Goal: Task Accomplishment & Management: Manage account settings

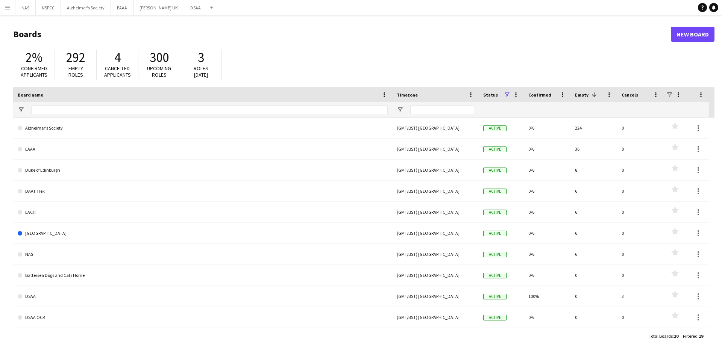
click at [12, 7] on button "Menu" at bounding box center [7, 7] width 15 height 15
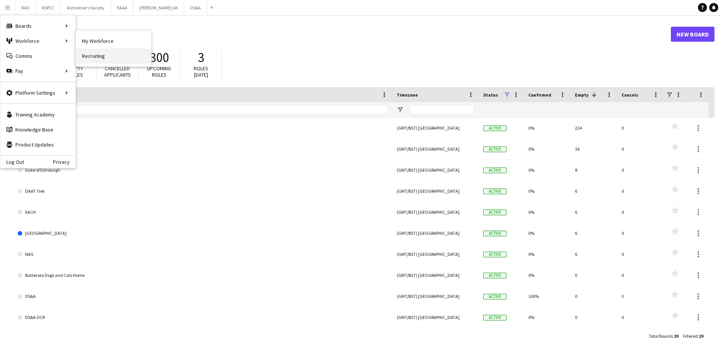
click at [97, 61] on link "Recruiting" at bounding box center [113, 56] width 75 height 15
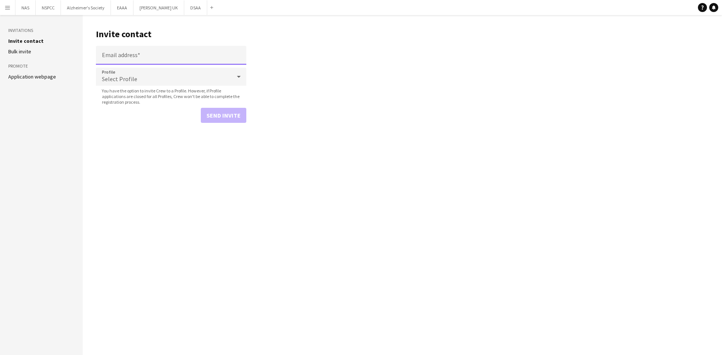
click at [129, 60] on input "Email address" at bounding box center [171, 55] width 150 height 19
paste input "**********"
drag, startPoint x: 133, startPoint y: 57, endPoint x: 80, endPoint y: 57, distance: 52.6
click at [80, 57] on div "**********" at bounding box center [361, 185] width 722 height 340
type input "**********"
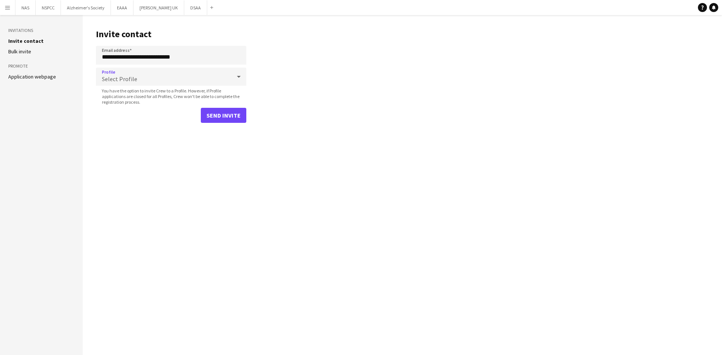
click at [110, 77] on span "Select Profile" at bounding box center [119, 79] width 35 height 8
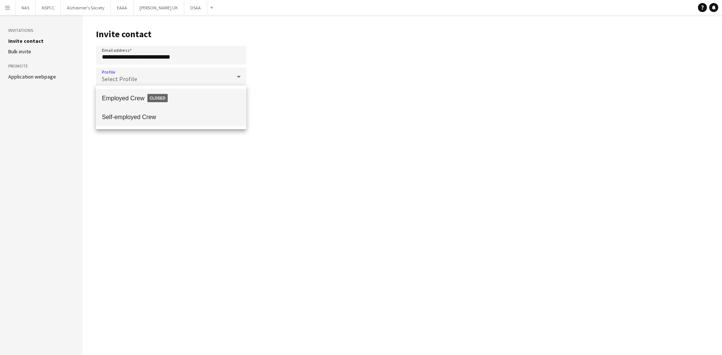
click at [124, 120] on span "Self-employed Crew" at bounding box center [171, 117] width 138 height 7
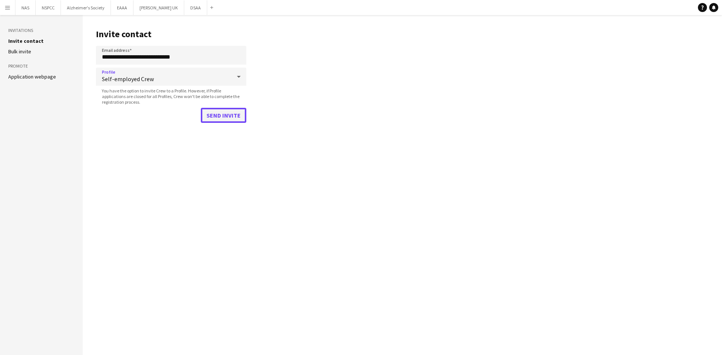
click at [216, 114] on button "Send invite" at bounding box center [223, 115] width 45 height 15
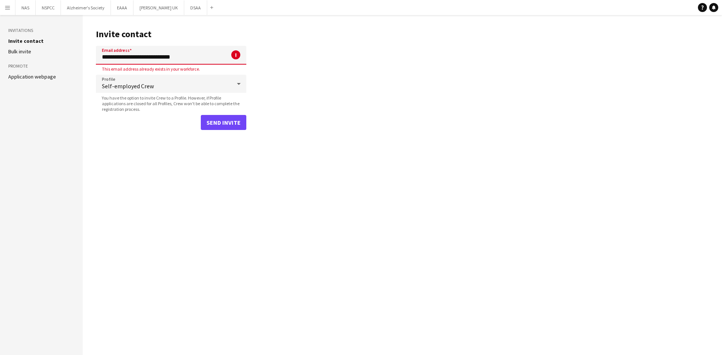
click at [5, 5] on app-icon "Menu" at bounding box center [8, 8] width 6 height 6
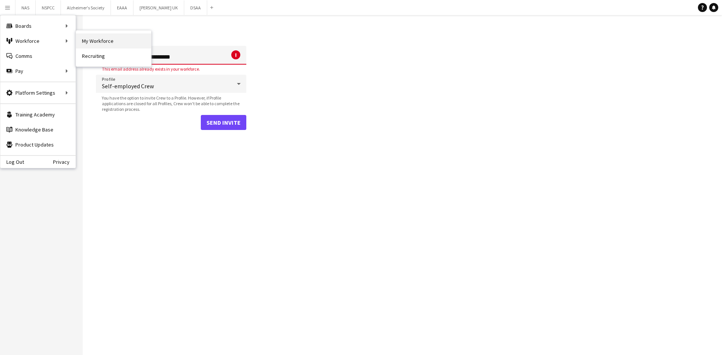
click at [83, 42] on link "My Workforce" at bounding box center [113, 40] width 75 height 15
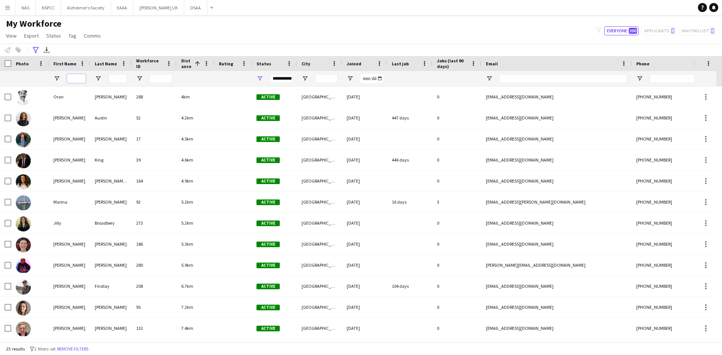
click at [77, 79] on input "First Name Filter Input" at bounding box center [76, 78] width 19 height 9
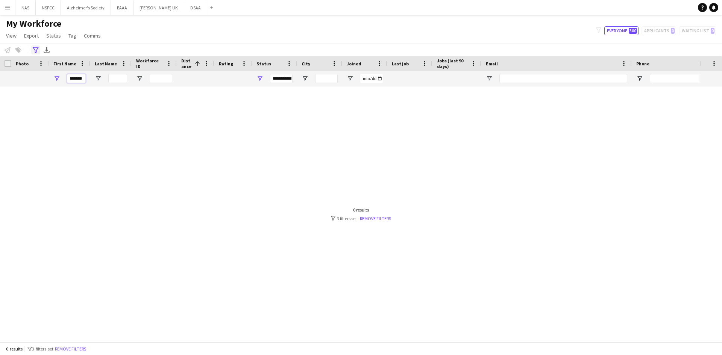
type input "*******"
click at [35, 48] on icon "Advanced filters" at bounding box center [36, 50] width 6 height 6
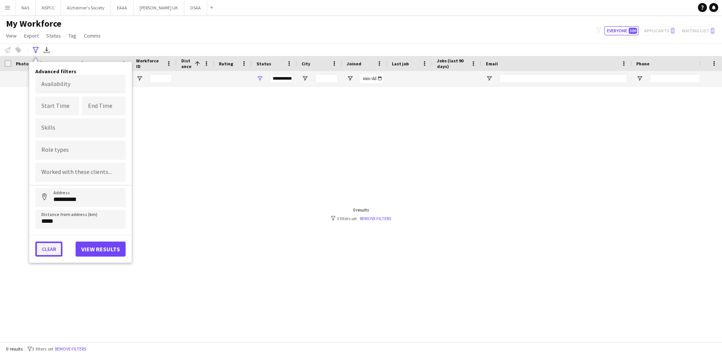
click at [53, 249] on button "Clear" at bounding box center [48, 249] width 27 height 15
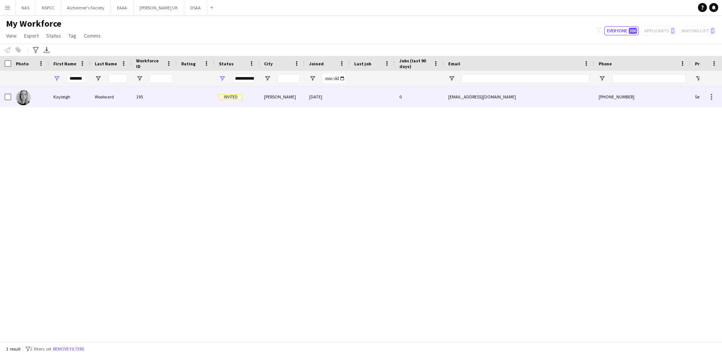
click at [80, 95] on div "Kayleigh" at bounding box center [69, 96] width 41 height 21
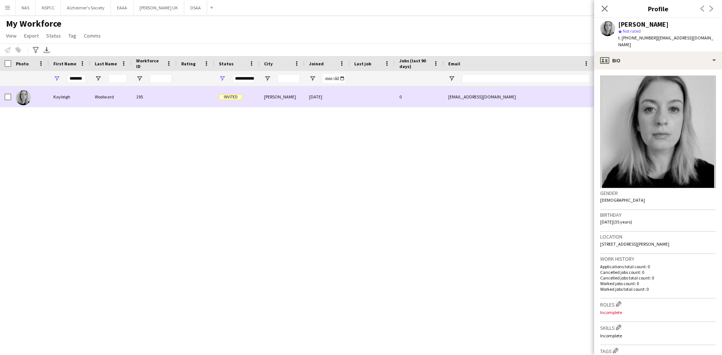
click at [242, 99] on span "Invited" at bounding box center [230, 97] width 23 height 6
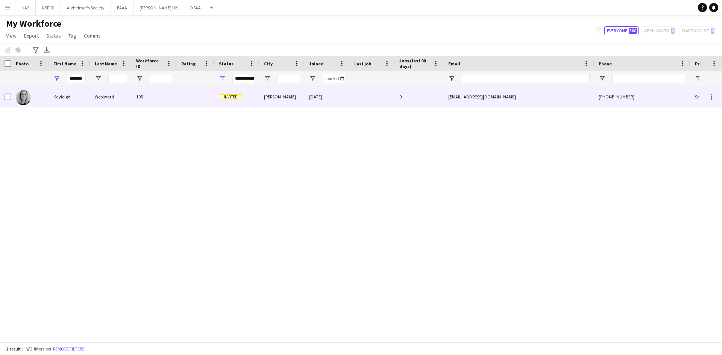
click at [204, 96] on div at bounding box center [196, 96] width 38 height 21
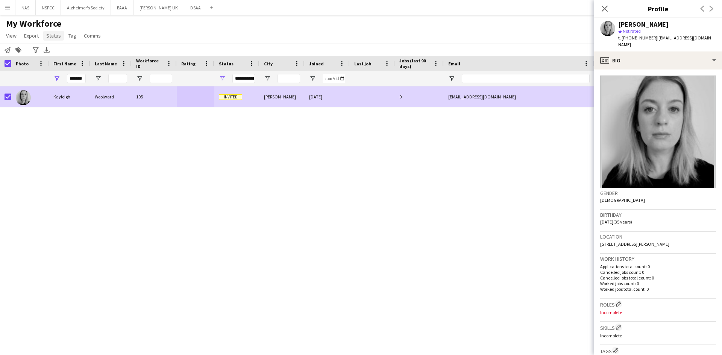
click at [54, 35] on span "Status" at bounding box center [53, 35] width 15 height 7
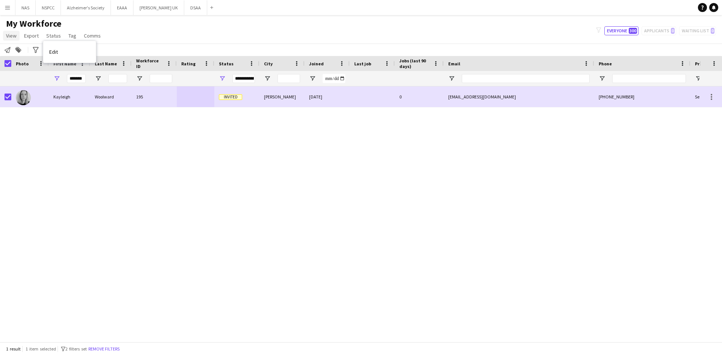
click at [15, 35] on span "View" at bounding box center [11, 35] width 11 height 7
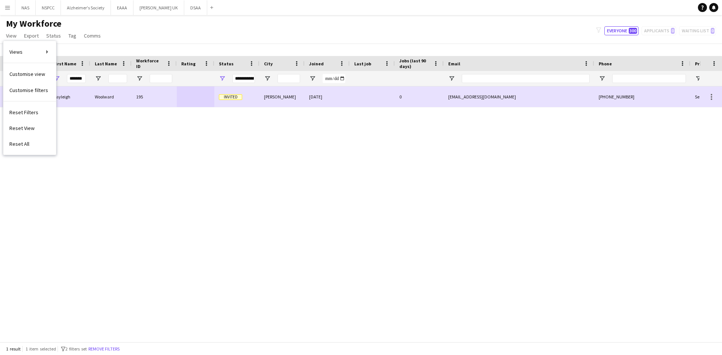
click at [121, 172] on div "[PERSON_NAME] 195 Invited [PERSON_NAME] [DATE] 0 [EMAIL_ADDRESS][DOMAIN_NAME] […" at bounding box center [349, 211] width 699 height 250
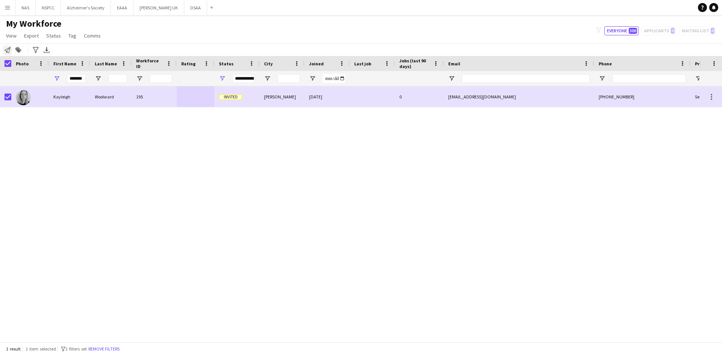
click at [6, 50] on icon at bounding box center [8, 50] width 6 height 6
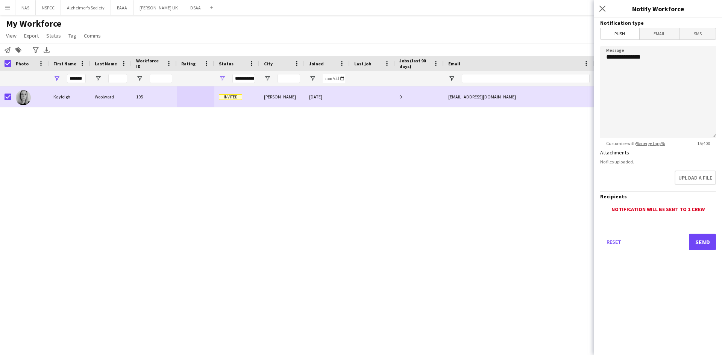
click at [452, 174] on div "[PERSON_NAME] 195 Invited [PERSON_NAME] [DATE] 0 [EMAIL_ADDRESS][DOMAIN_NAME] […" at bounding box center [349, 211] width 699 height 250
